Goal: Navigation & Orientation: Find specific page/section

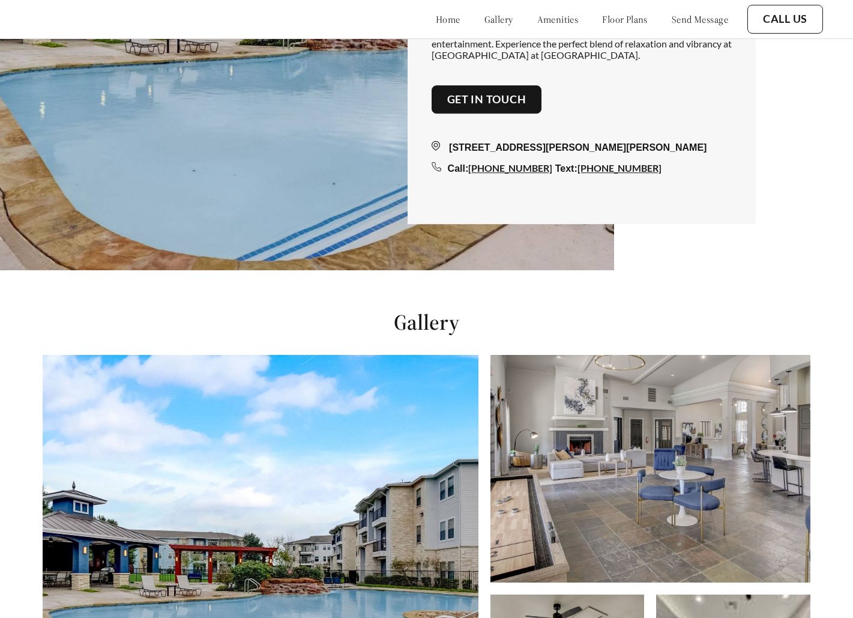
scroll to position [349, 0]
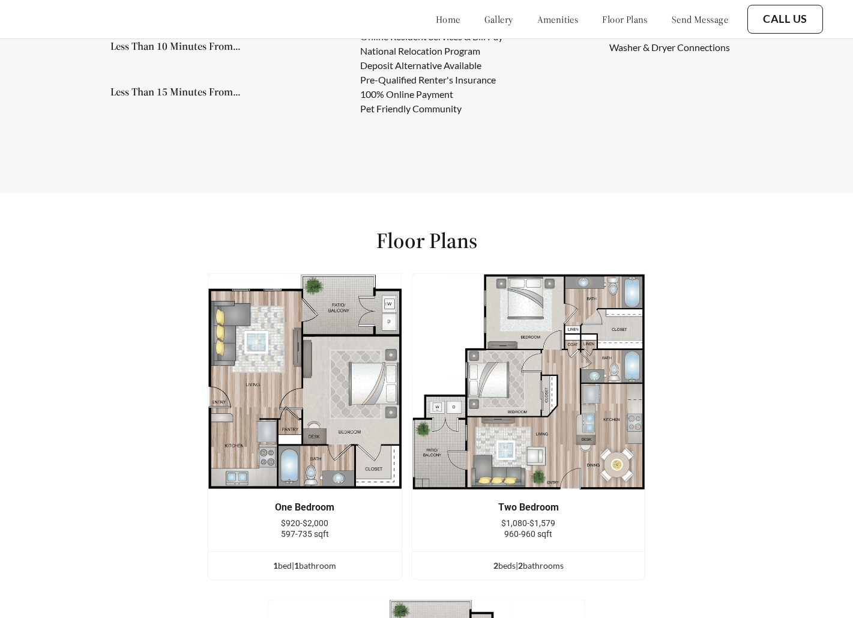
scroll to position [1570, 0]
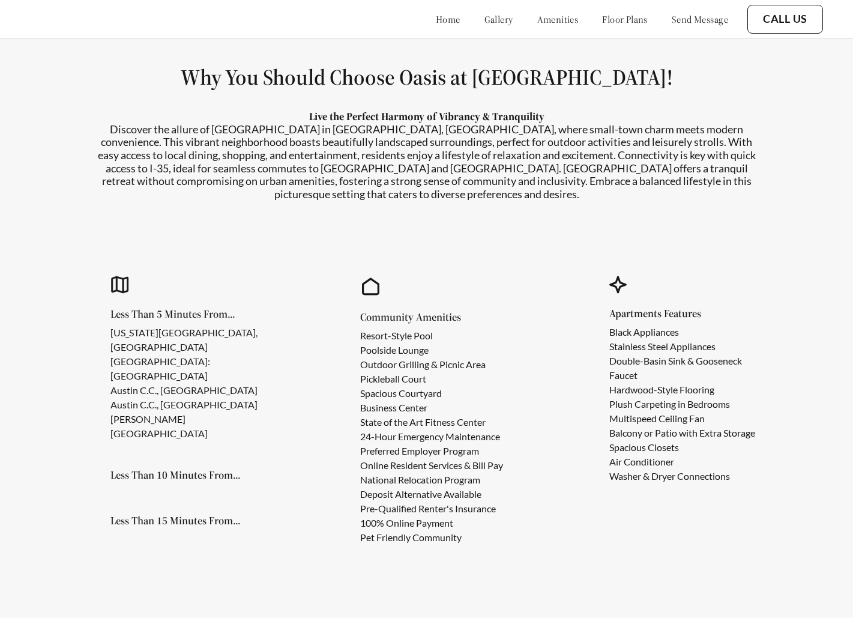
scroll to position [1075, 0]
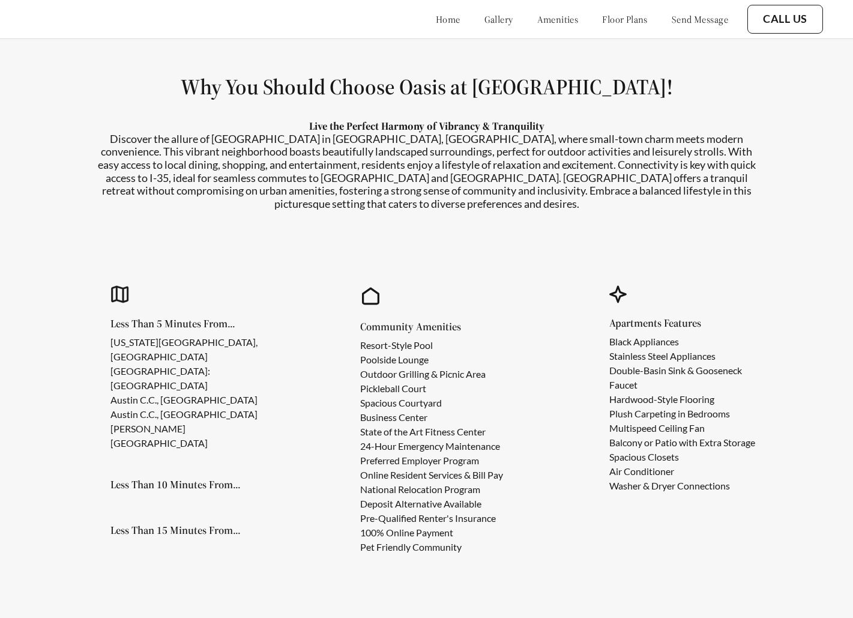
scroll to position [1134, 0]
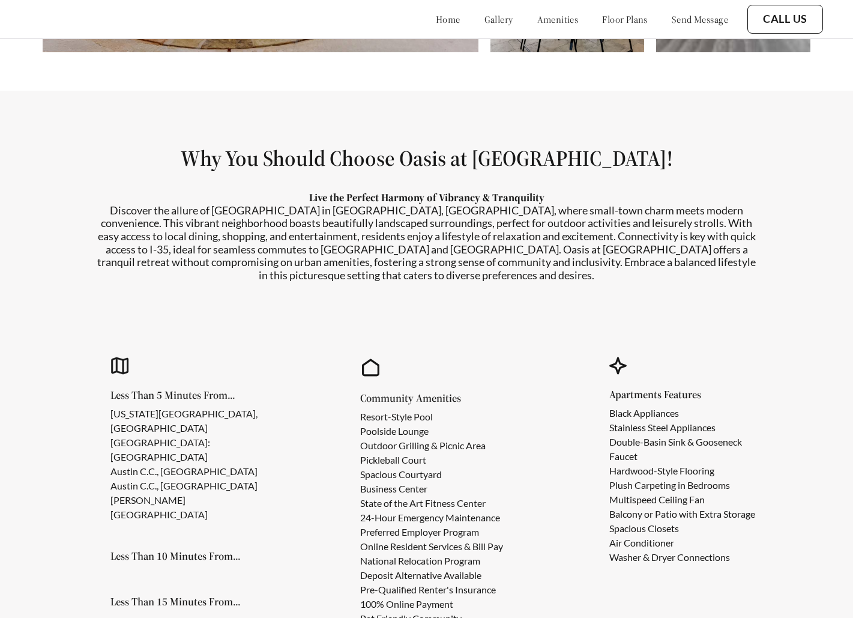
scroll to position [555, 0]
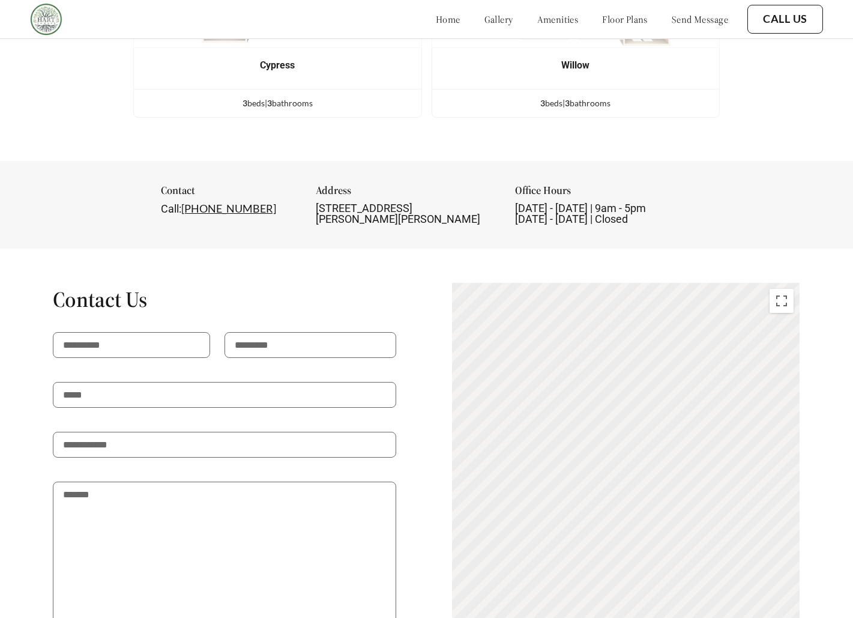
scroll to position [1326, 0]
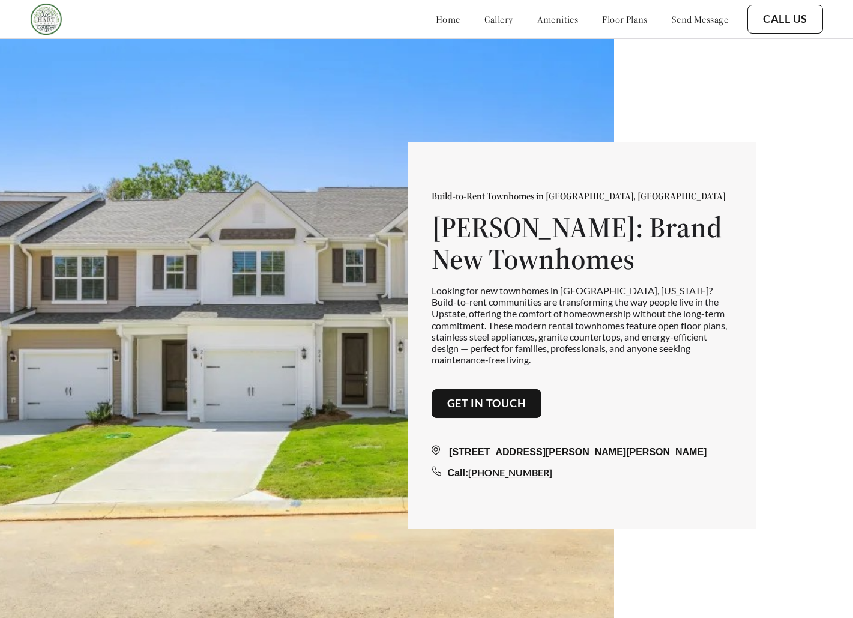
scroll to position [1326, 0]
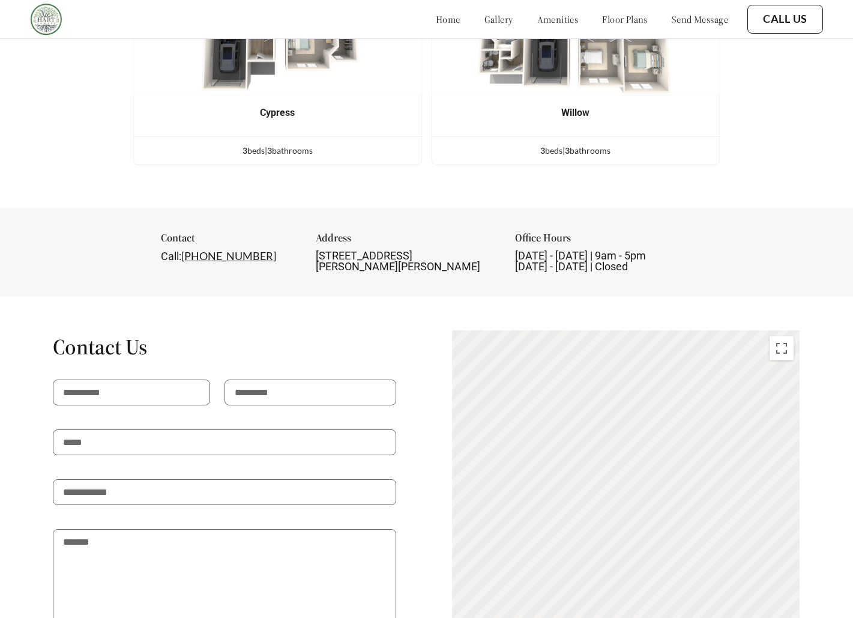
scroll to position [1394, 0]
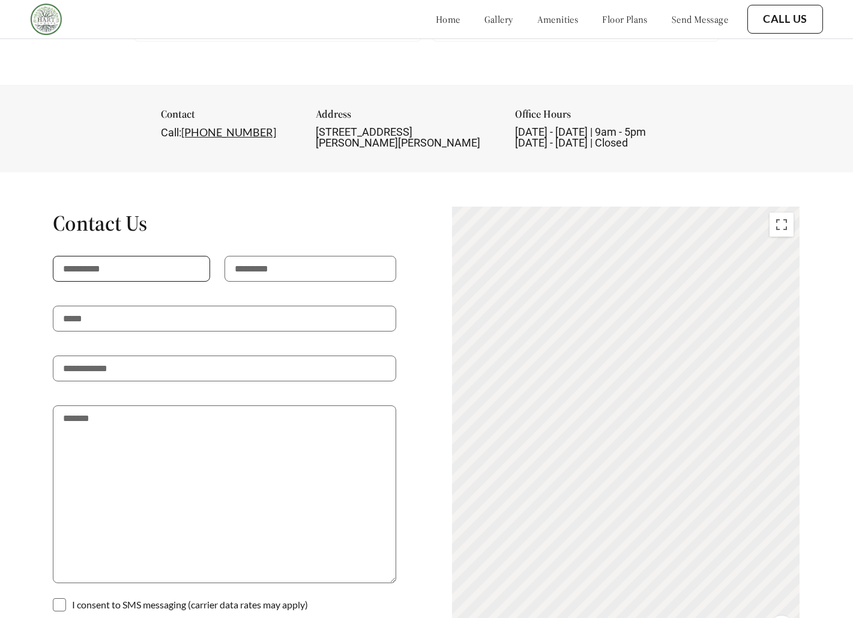
scroll to position [1284, 0]
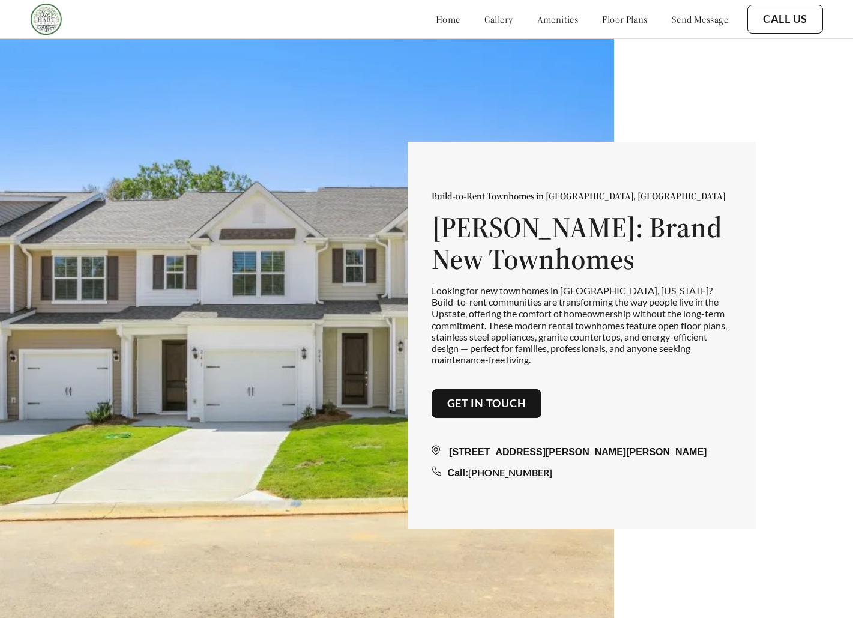
scroll to position [1284, 0]
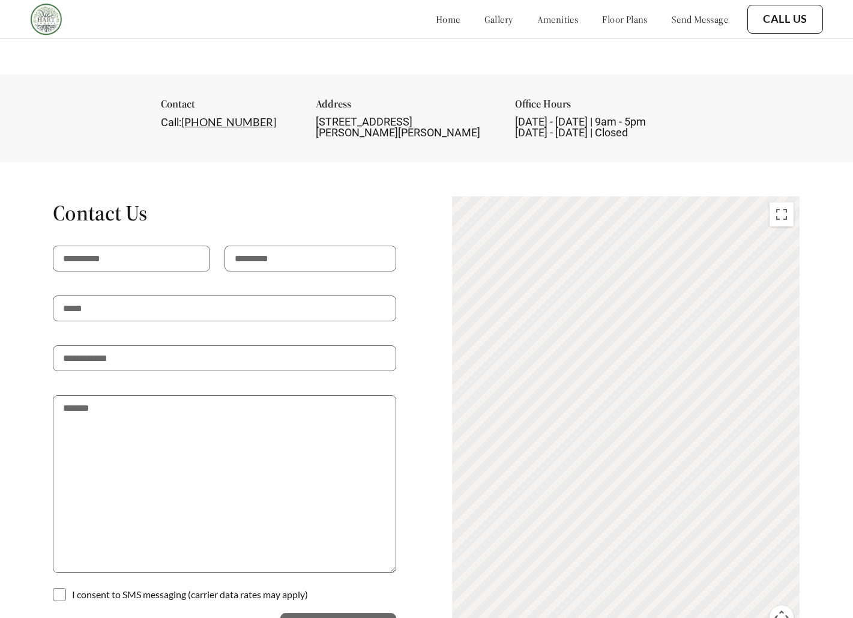
scroll to position [1430, 0]
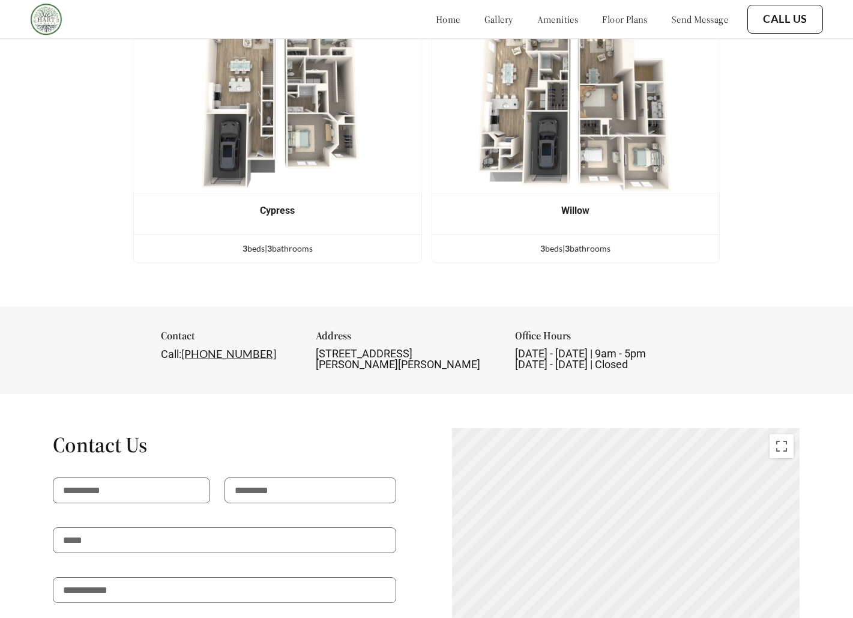
scroll to position [1212, 0]
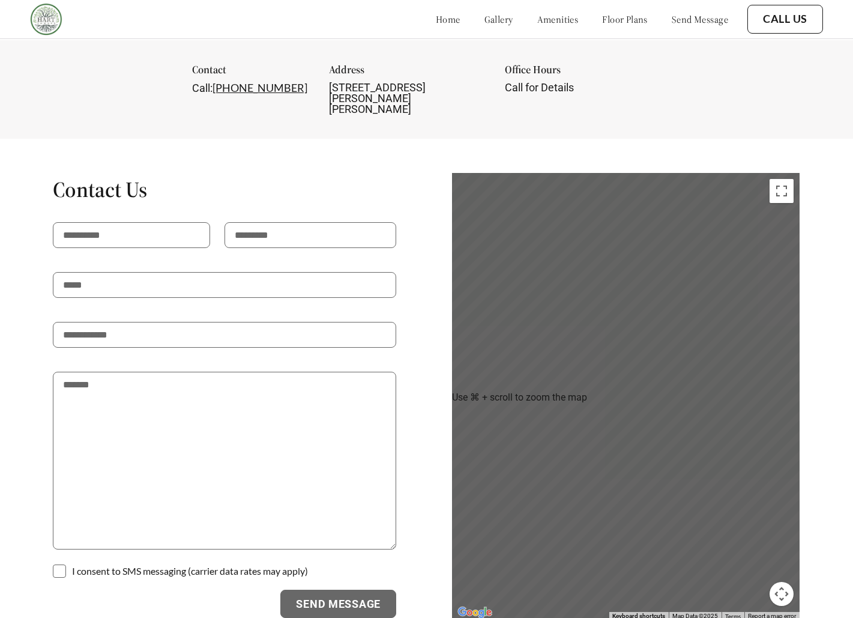
scroll to position [1316, 0]
